Goal: Task Accomplishment & Management: Use online tool/utility

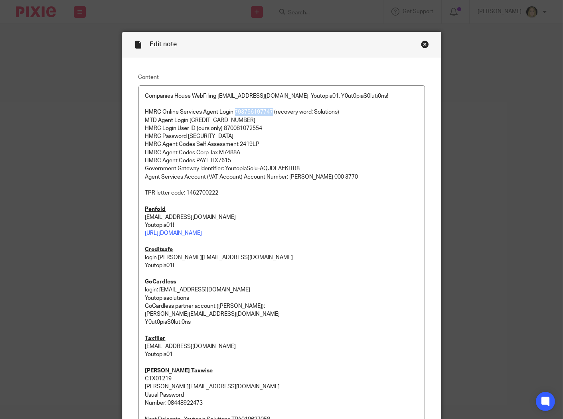
click at [421, 43] on div "Close this dialog window" at bounding box center [425, 44] width 8 height 8
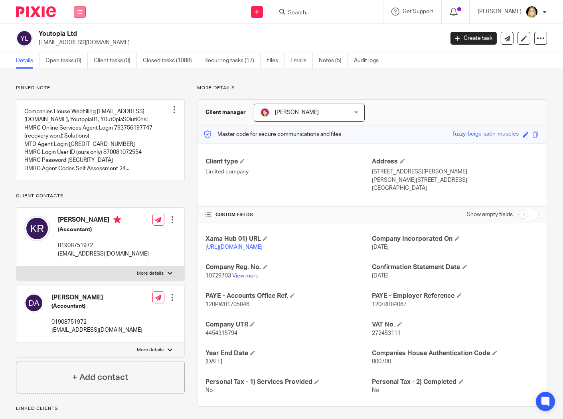
click at [85, 9] on button at bounding box center [80, 12] width 12 height 12
click at [80, 36] on link "Work" at bounding box center [75, 37] width 13 height 6
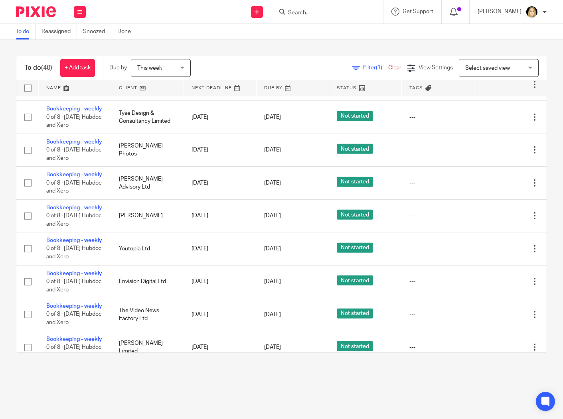
scroll to position [752, 0]
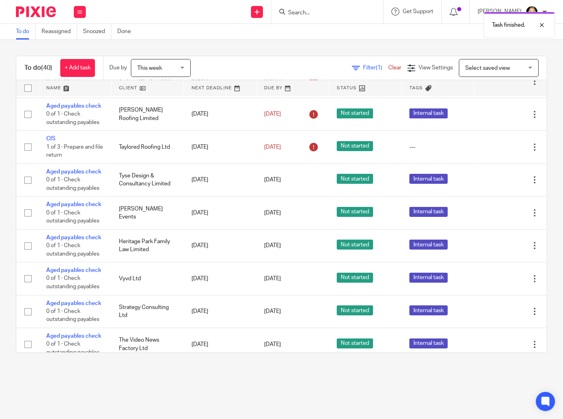
scroll to position [220, 0]
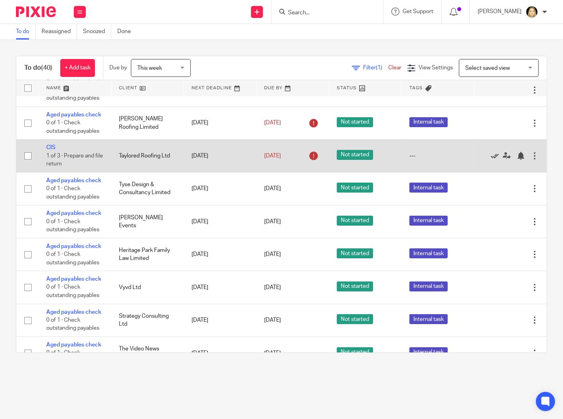
click at [491, 160] on icon at bounding box center [495, 156] width 8 height 8
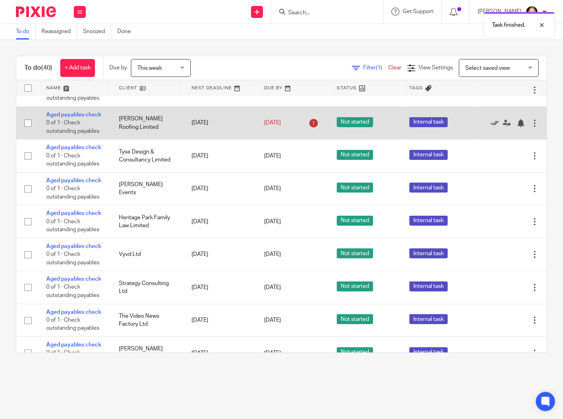
click at [491, 127] on icon at bounding box center [495, 123] width 8 height 8
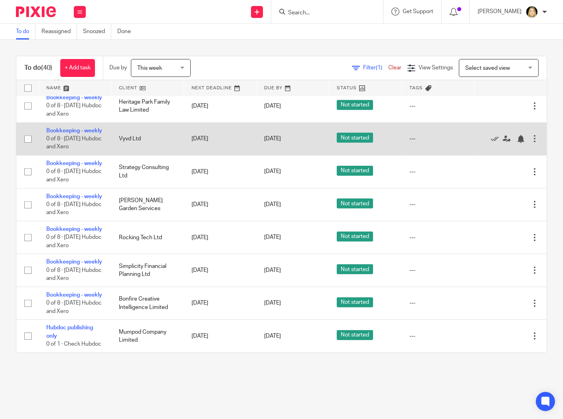
scroll to position [1433, 0]
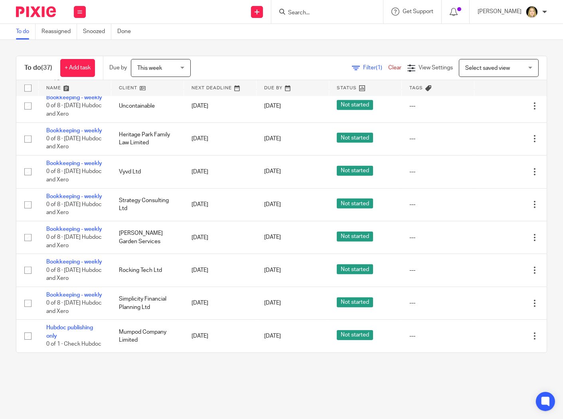
scroll to position [1433, 0]
click at [124, 34] on link "Done" at bounding box center [127, 32] width 20 height 16
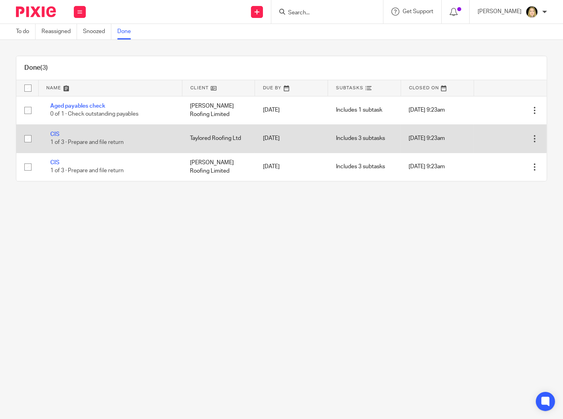
click at [30, 136] on input "checkbox" at bounding box center [27, 138] width 15 height 15
checkbox input "true"
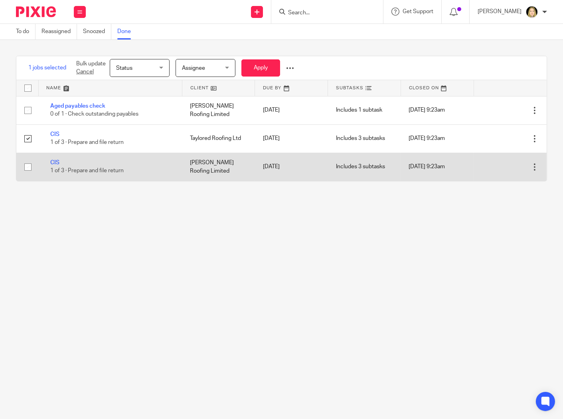
click at [26, 168] on input "checkbox" at bounding box center [27, 167] width 15 height 15
checkbox input "true"
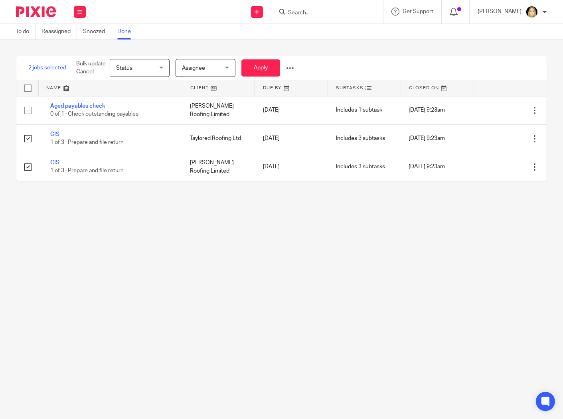
click at [138, 70] on span "Status" at bounding box center [137, 67] width 42 height 17
click at [180, 35] on div "To do Reassigned Snoozed Done" at bounding box center [281, 32] width 563 height 16
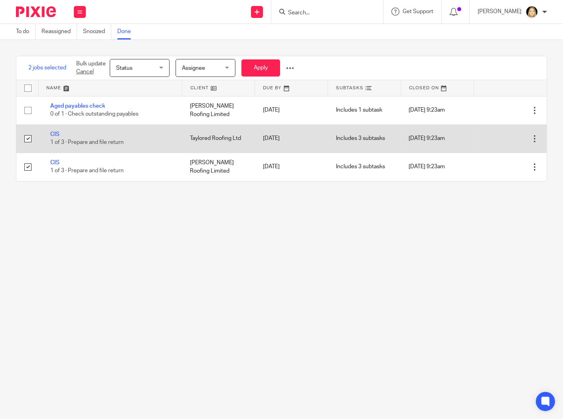
click at [26, 138] on input "checkbox" at bounding box center [27, 138] width 15 height 15
checkbox input "false"
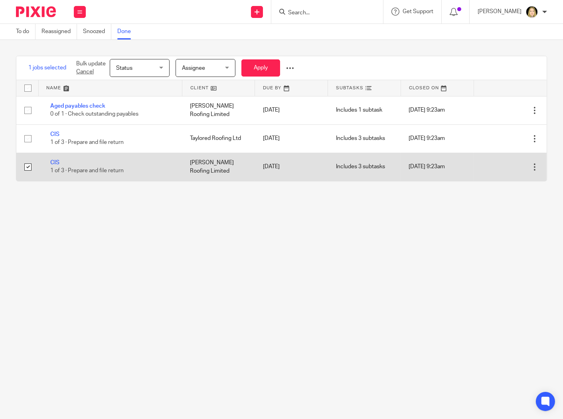
click at [27, 169] on input "checkbox" at bounding box center [27, 167] width 15 height 15
checkbox input "false"
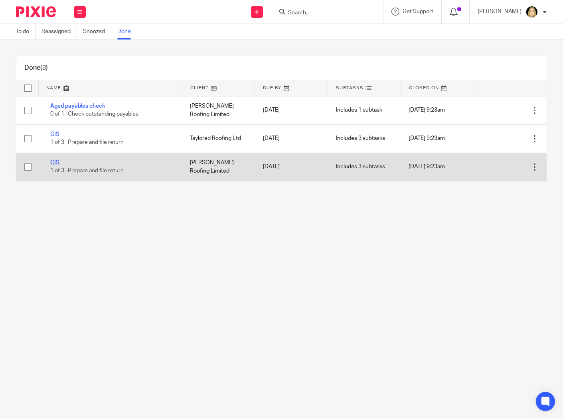
click at [55, 162] on link "CIS" at bounding box center [54, 163] width 9 height 6
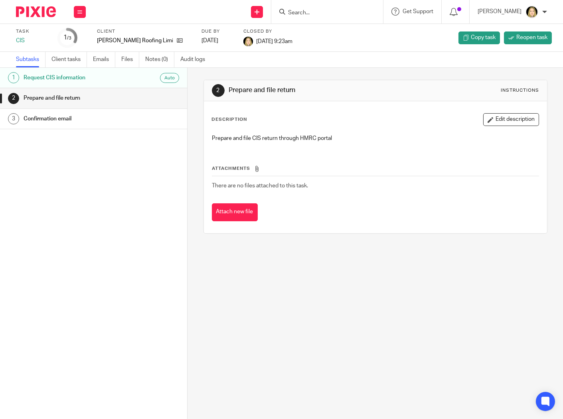
click at [70, 121] on h1 "Confirmation email" at bounding box center [76, 119] width 104 height 12
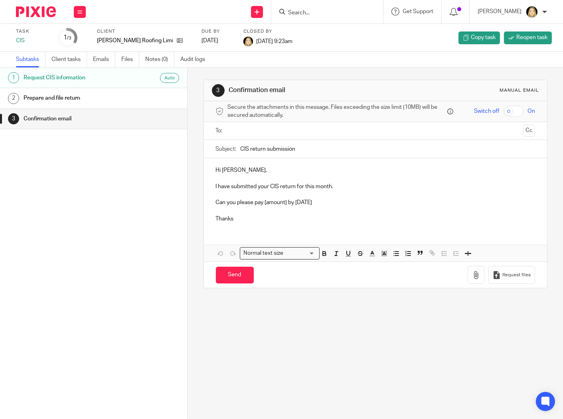
click at [256, 132] on input "text" at bounding box center [375, 130] width 289 height 9
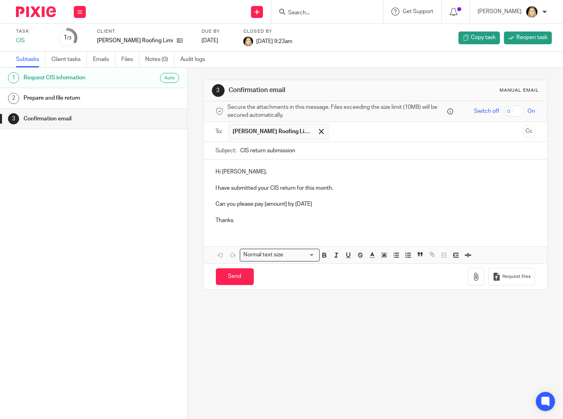
click at [286, 202] on p "Can you please pay [amount] by 19th September" at bounding box center [375, 204] width 319 height 8
click at [230, 276] on input "Send" at bounding box center [235, 276] width 38 height 17
type input "Sent"
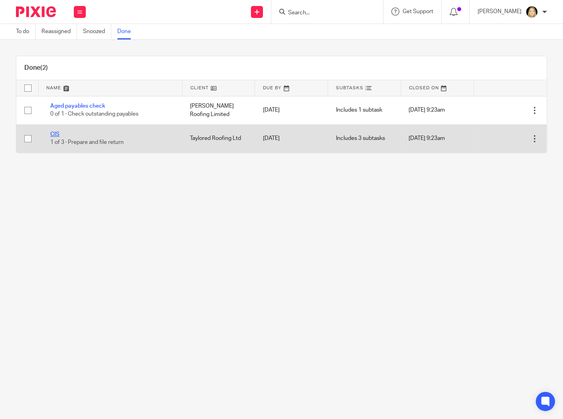
click at [56, 134] on link "CIS" at bounding box center [54, 135] width 9 height 6
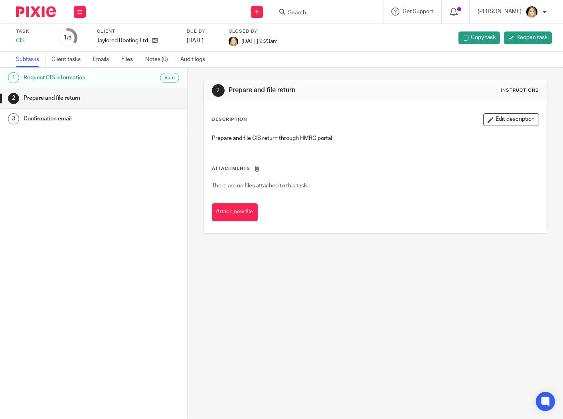
click at [129, 113] on div "Confirmation email" at bounding box center [102, 119] width 156 height 12
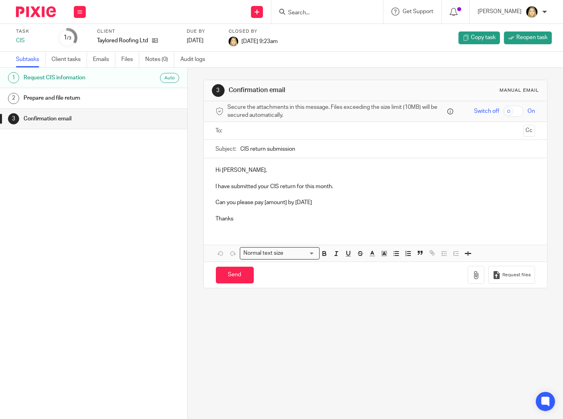
click at [264, 133] on input "text" at bounding box center [375, 130] width 289 height 9
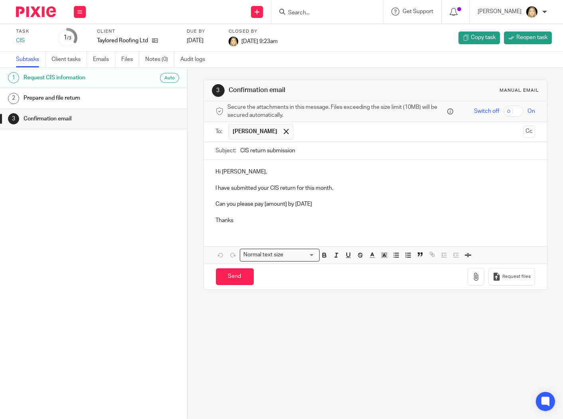
click at [285, 205] on p "Can you please pay [amount] by 19th September" at bounding box center [375, 204] width 319 height 8
click at [232, 278] on input "Send" at bounding box center [235, 276] width 38 height 17
type input "Sent"
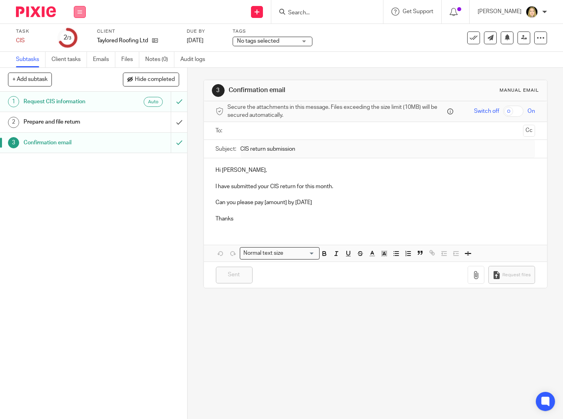
click at [80, 7] on button at bounding box center [80, 12] width 12 height 12
click at [78, 35] on link "Work" at bounding box center [76, 37] width 14 height 6
